Goal: Transaction & Acquisition: Purchase product/service

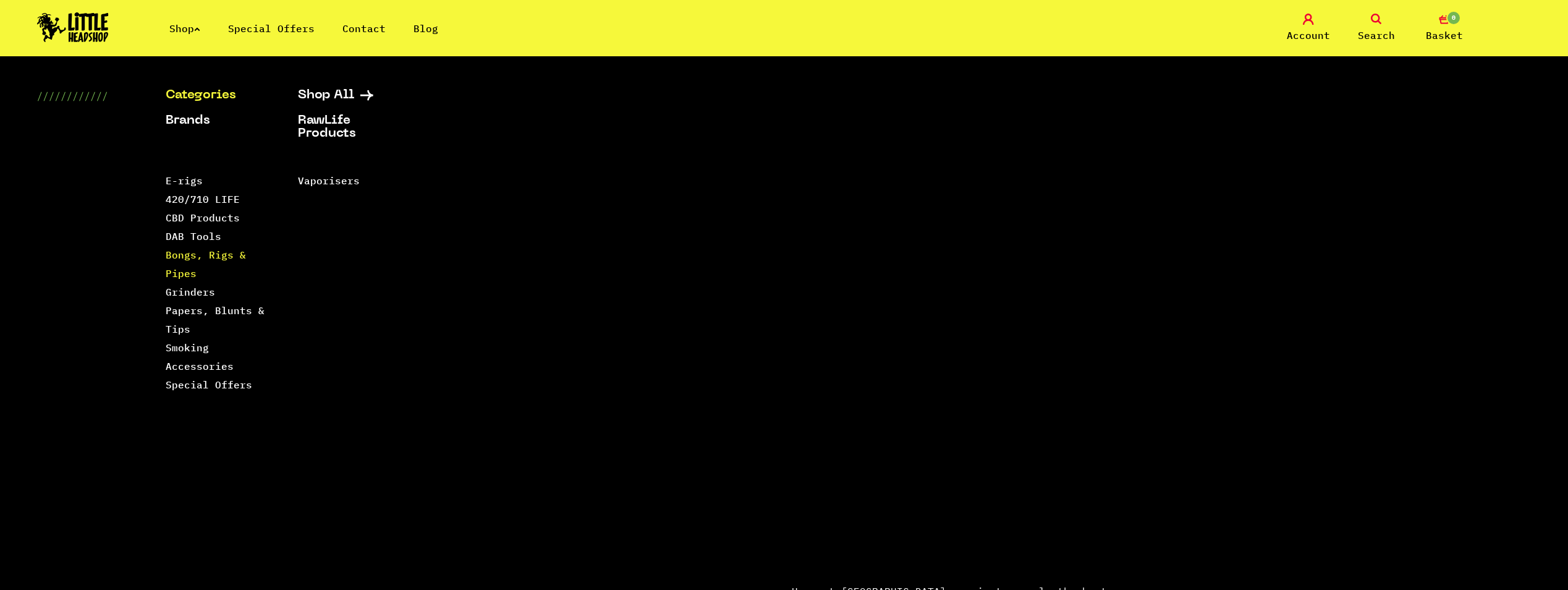
click at [177, 255] on link "Bongs, Rigs & Pipes" at bounding box center [206, 264] width 81 height 31
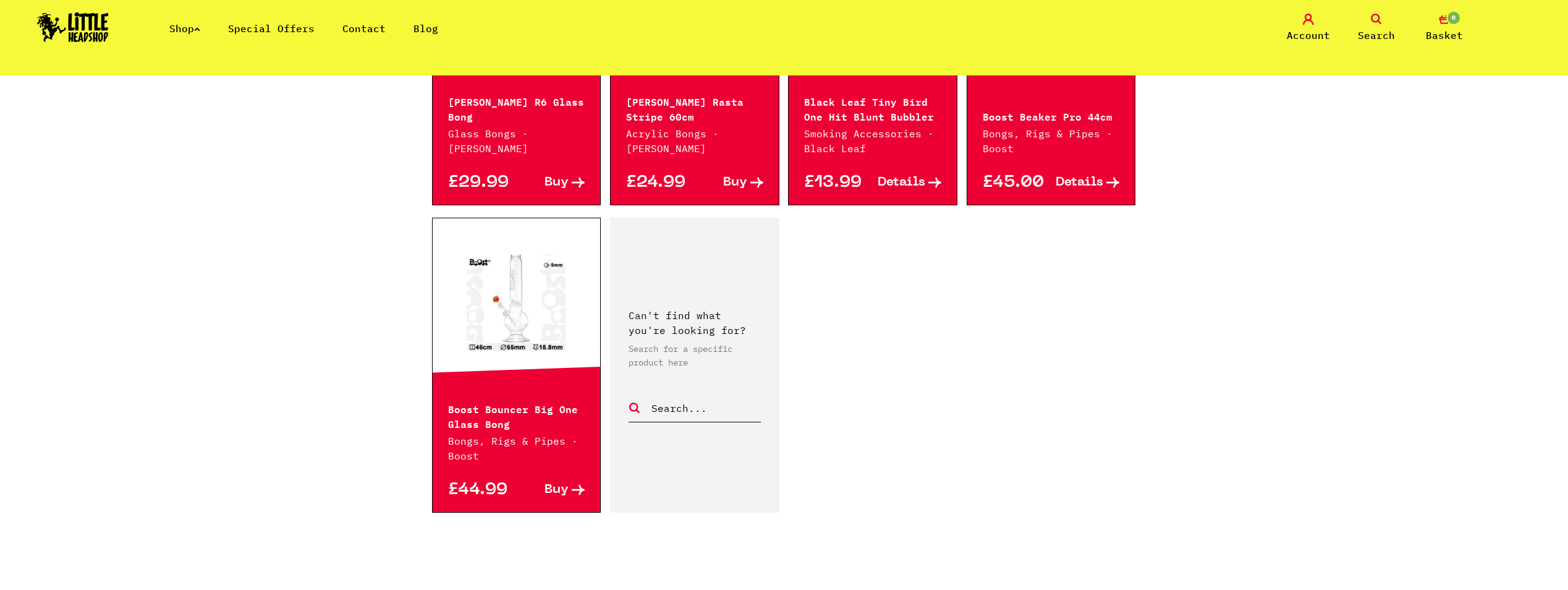
scroll to position [1979, 0]
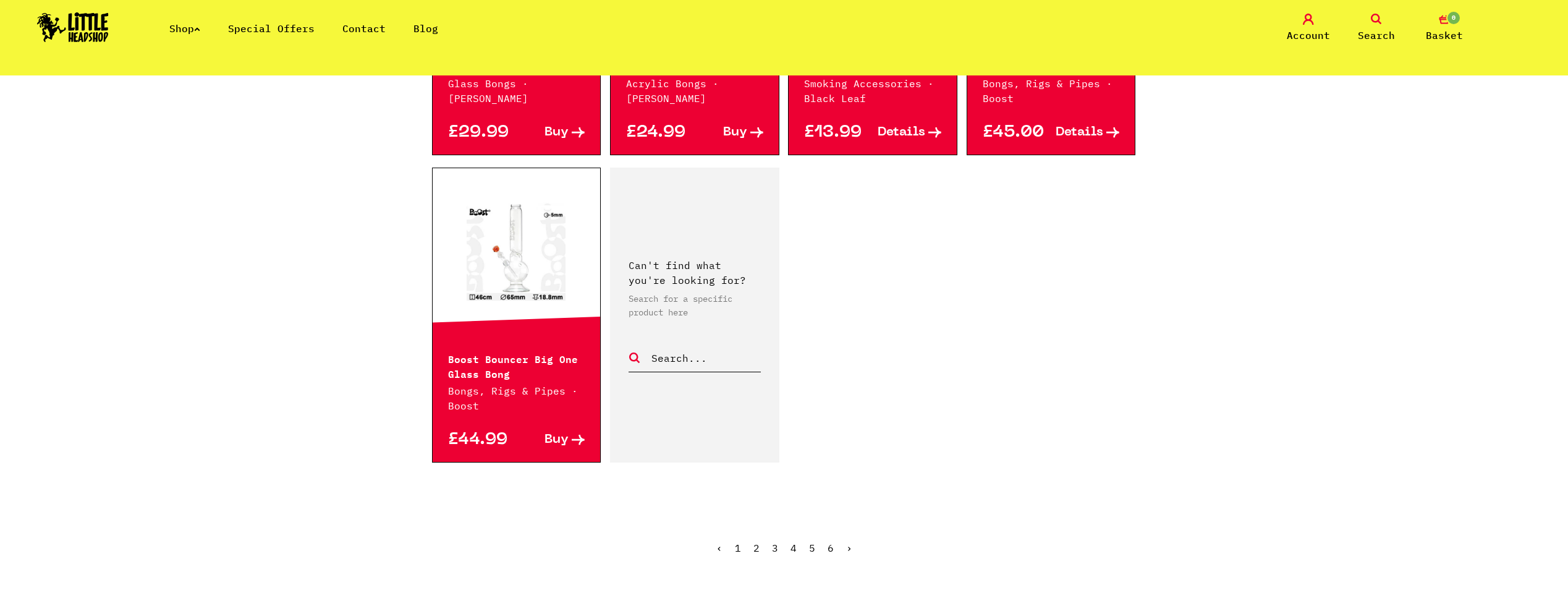
click at [757, 542] on link "2" at bounding box center [756, 548] width 7 height 12
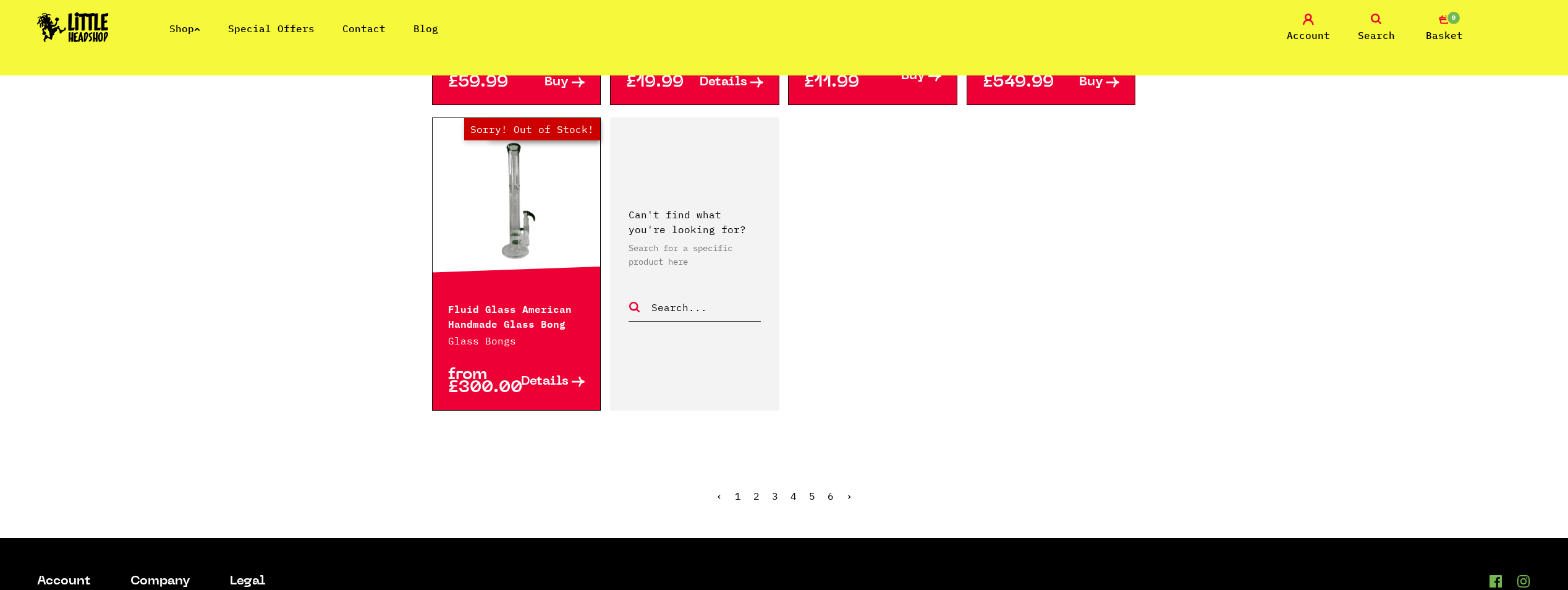
scroll to position [2041, 0]
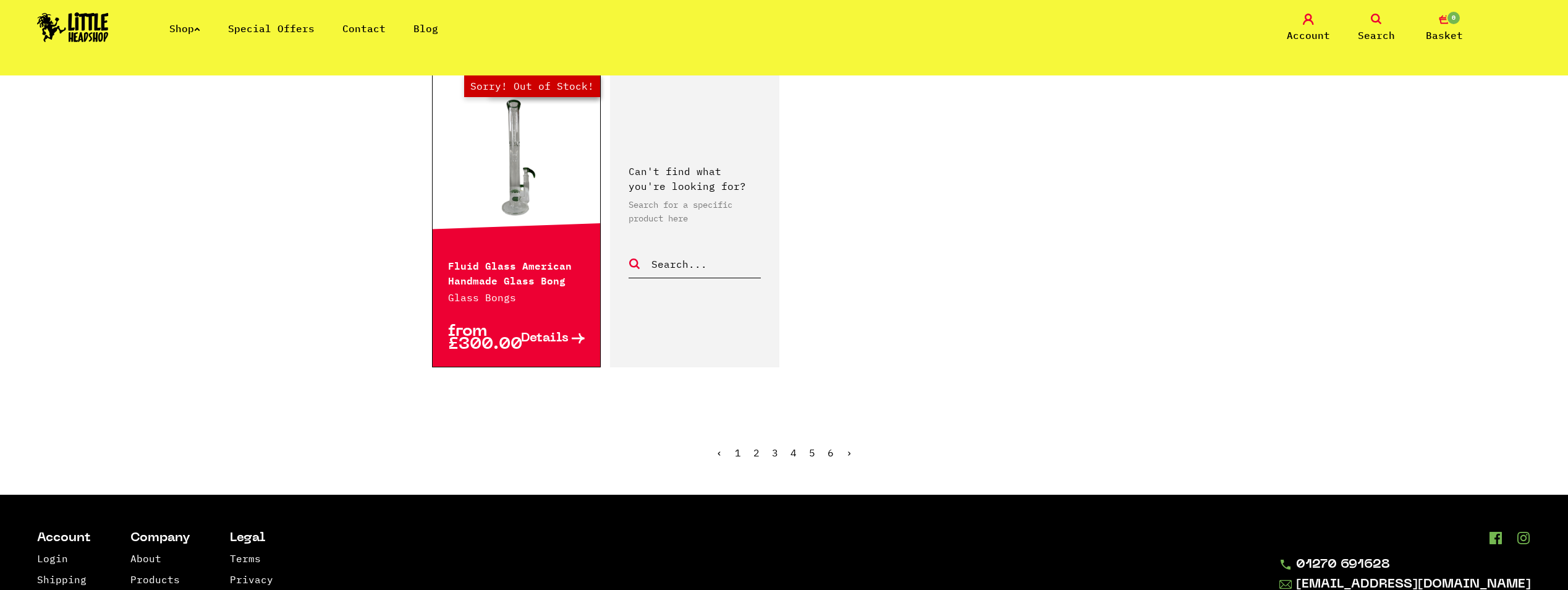
click at [756, 446] on span "2" at bounding box center [756, 452] width 7 height 12
click at [776, 446] on link "3" at bounding box center [775, 452] width 7 height 12
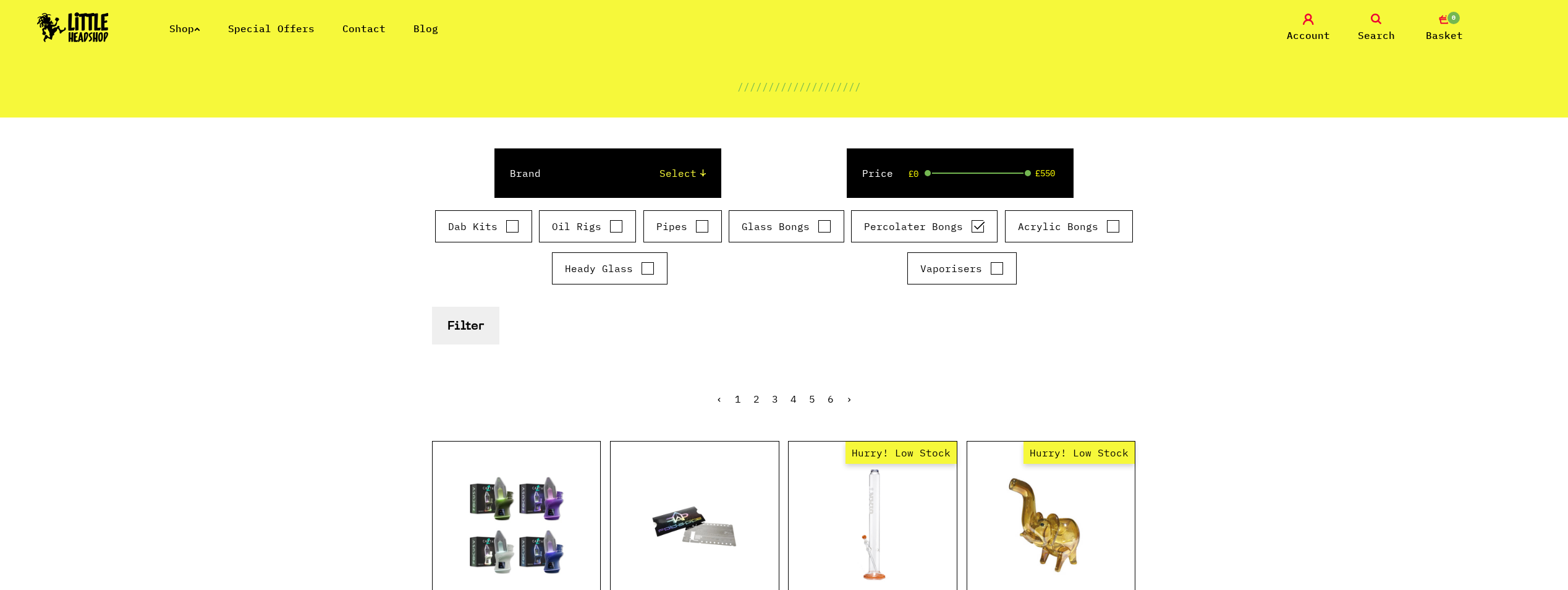
scroll to position [124, 0]
click at [478, 328] on button "Filter" at bounding box center [466, 326] width 67 height 38
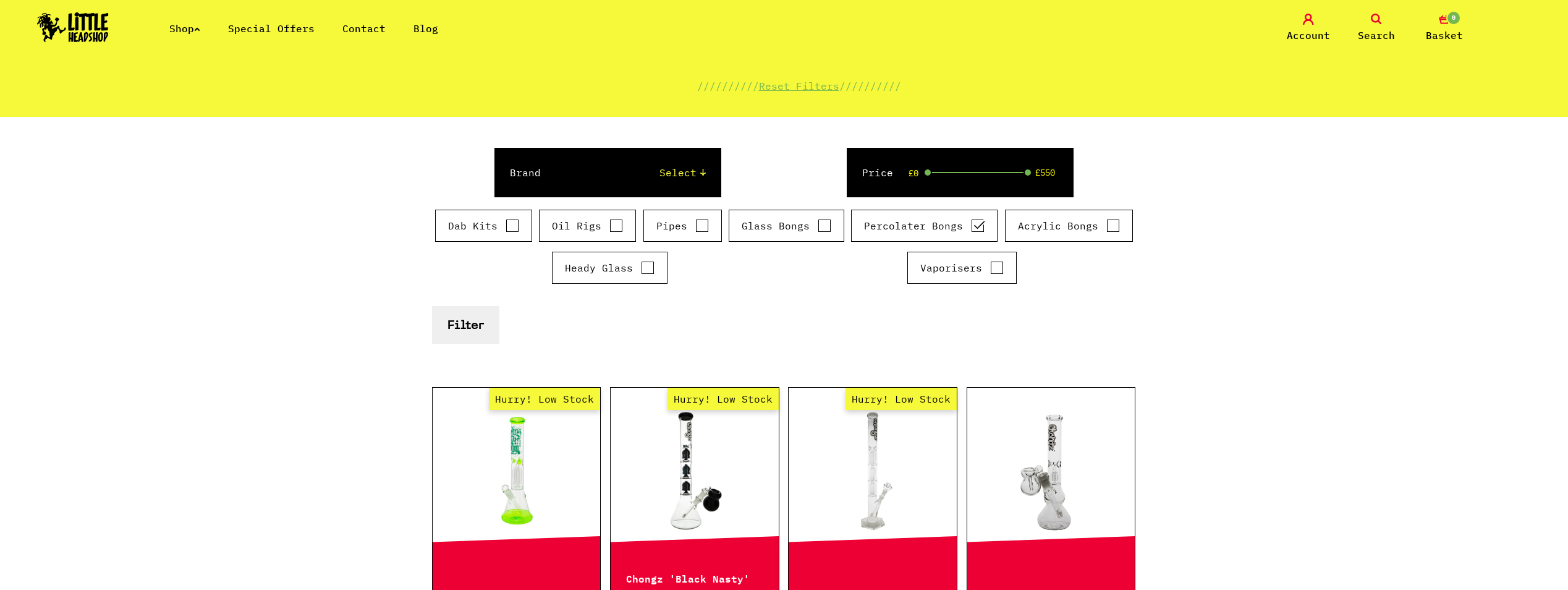
scroll to position [124, 0]
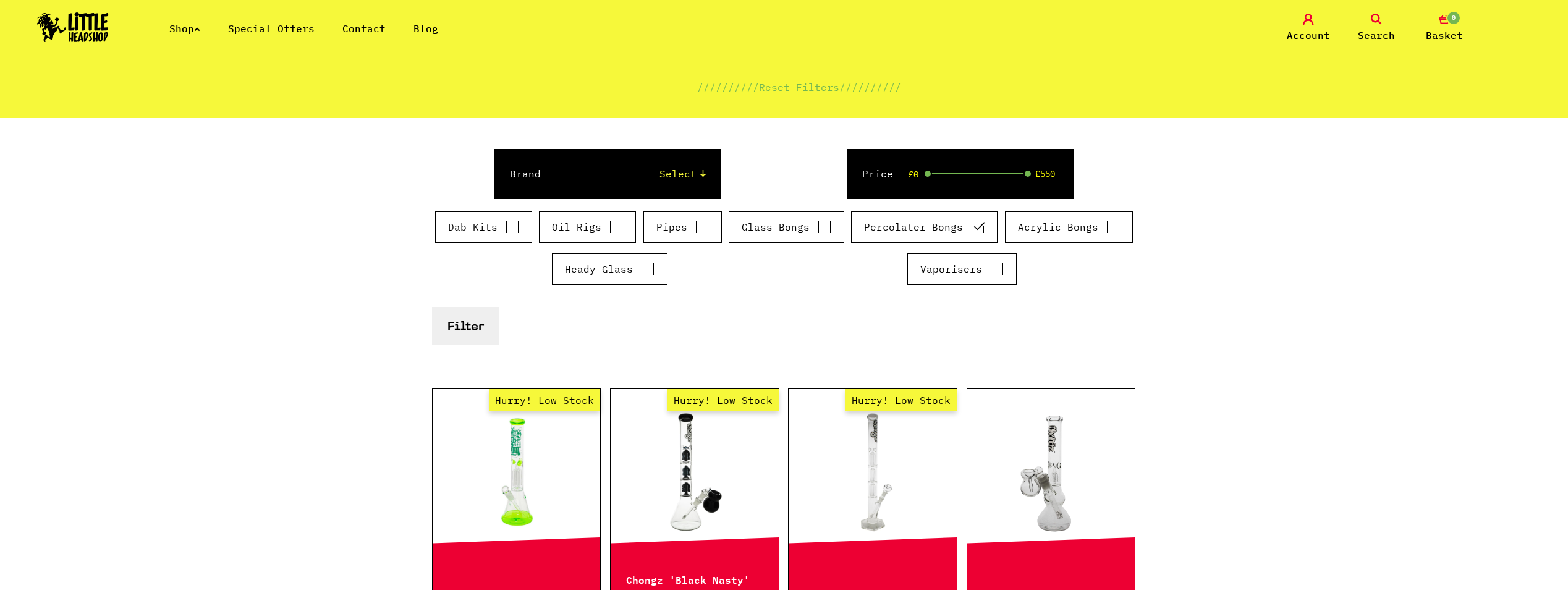
click at [979, 228] on input "Percolater Bongs" at bounding box center [978, 226] width 14 height 12
checkbox input "false"
click at [643, 268] on input "Heady Glass" at bounding box center [648, 268] width 14 height 12
checkbox input "true"
click at [459, 328] on button "Filter" at bounding box center [466, 326] width 67 height 38
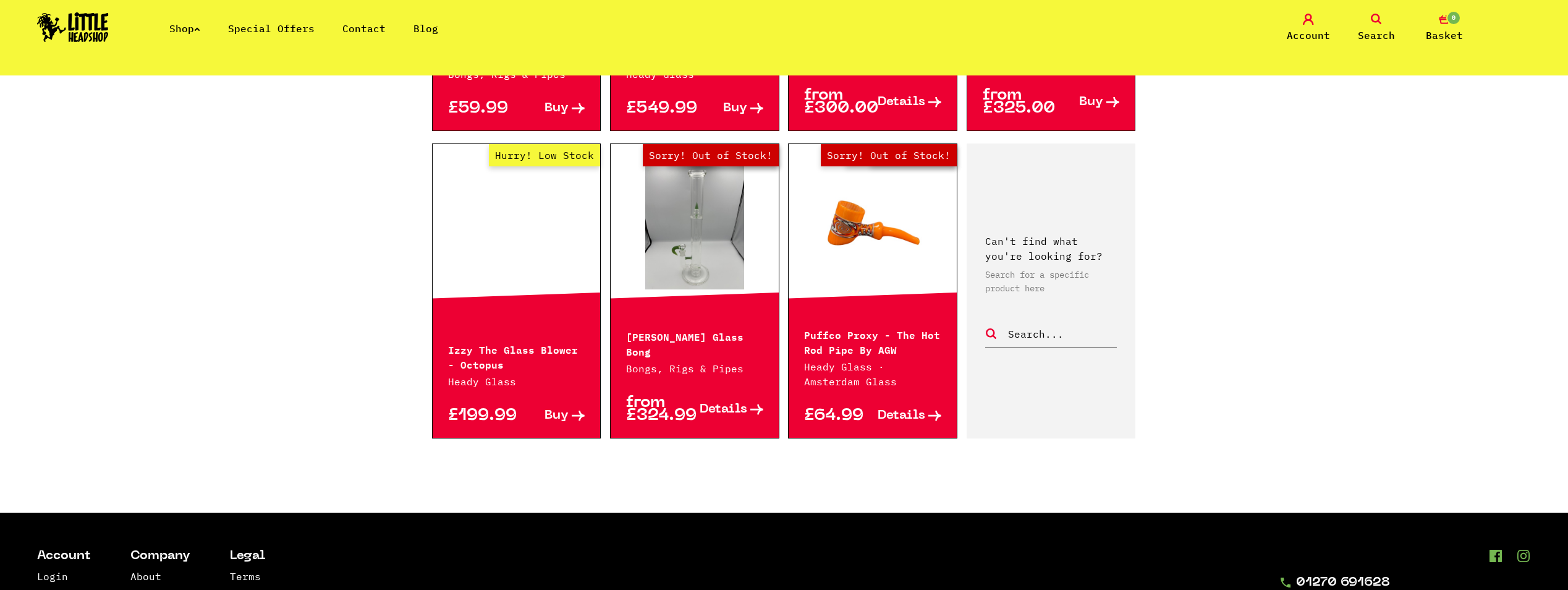
scroll to position [680, 0]
